Goal: Find specific fact

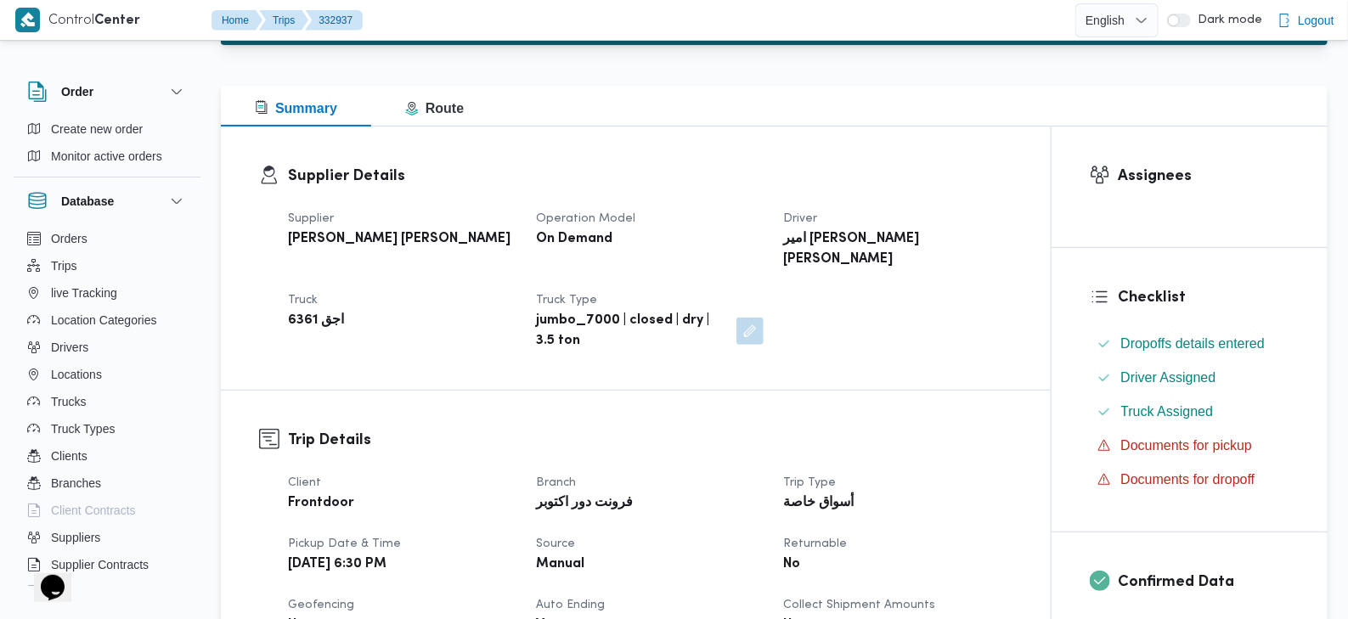
scroll to position [205, 0]
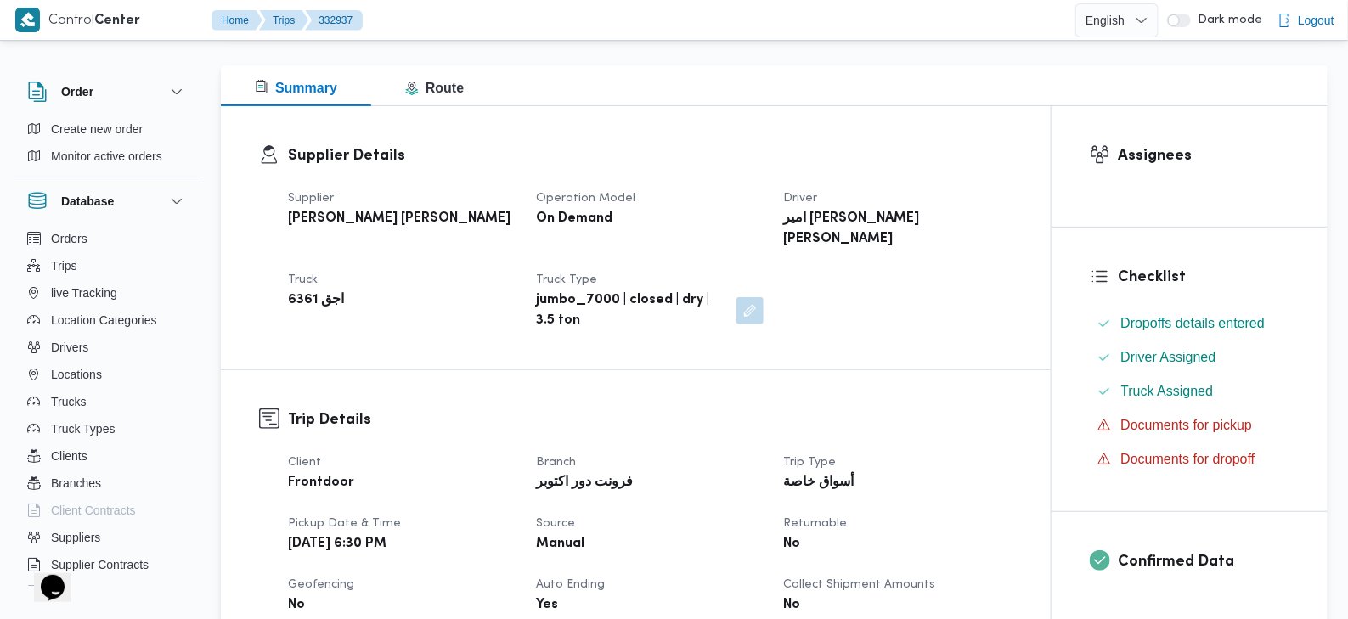
click at [352, 217] on b "[PERSON_NAME] [PERSON_NAME]" at bounding box center [399, 219] width 223 height 20
copy div "[PERSON_NAME] [PERSON_NAME]"
